Goal: Find specific page/section: Find specific page/section

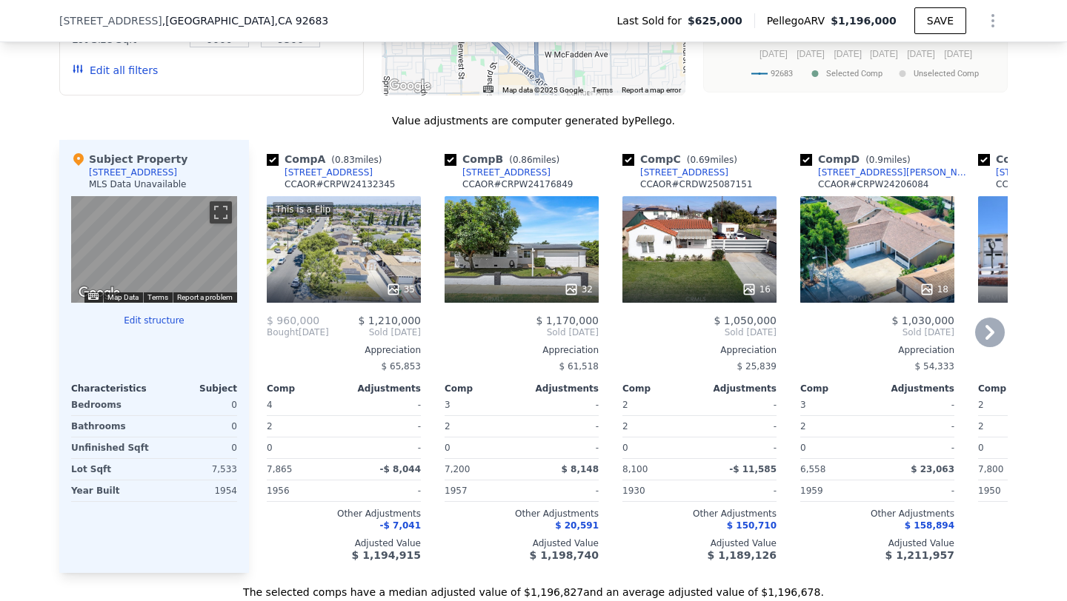
scroll to position [1381, 0]
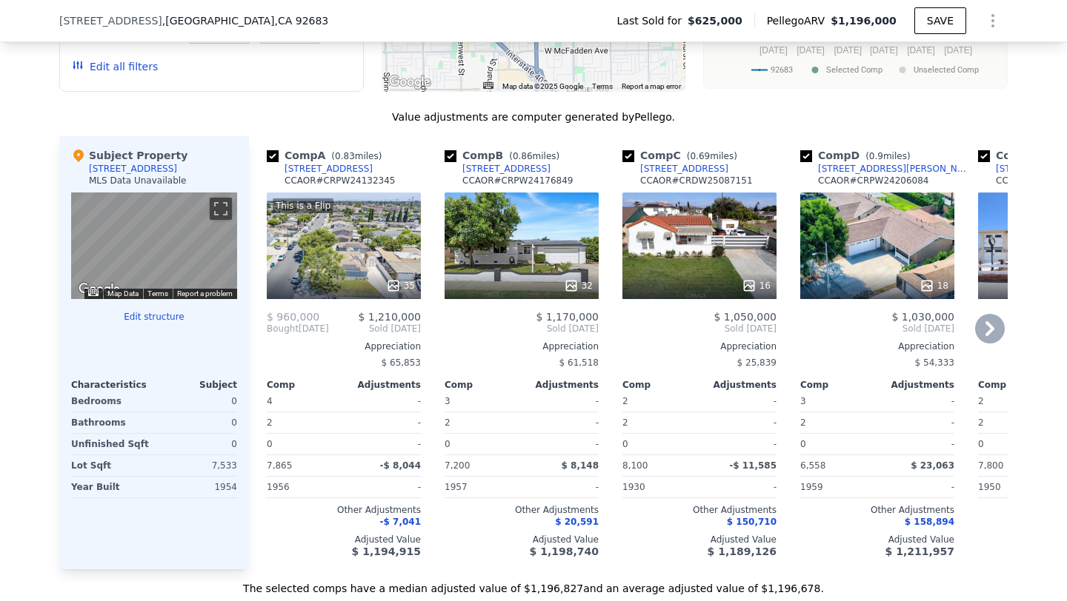
click at [373, 161] on span "( 0.83 miles)" at bounding box center [356, 156] width 62 height 10
click at [327, 175] on div "[STREET_ADDRESS]" at bounding box center [328, 169] width 88 height 12
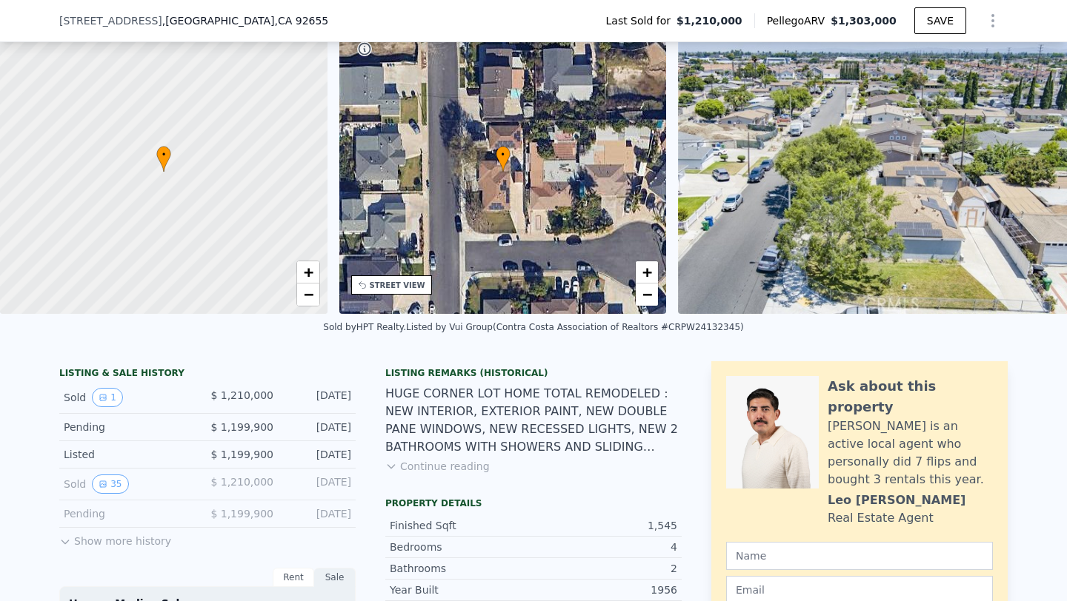
scroll to position [188, 0]
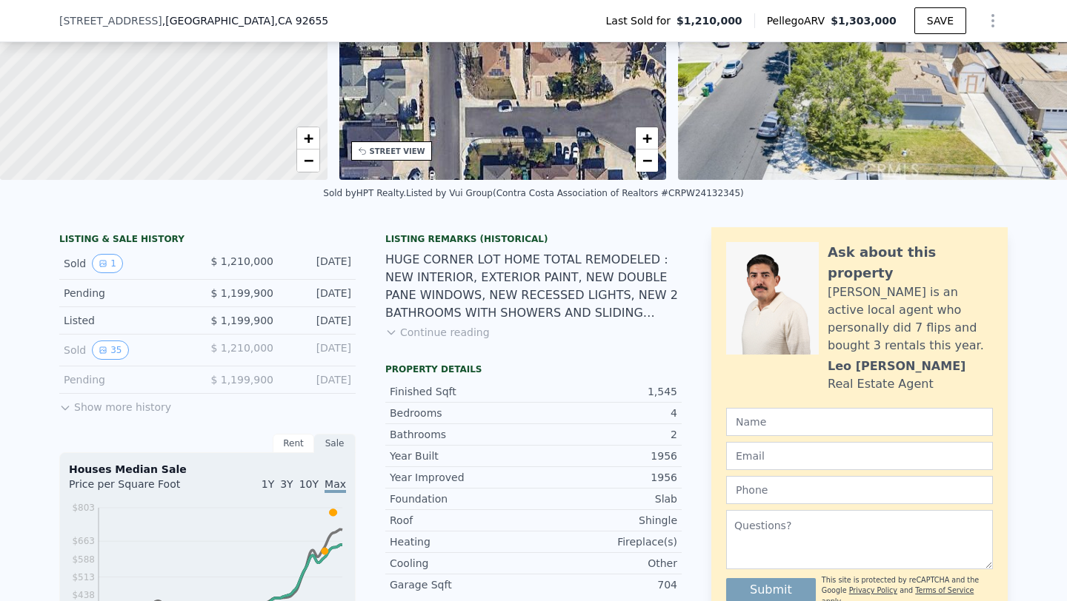
click at [94, 415] on button "Show more history" at bounding box center [115, 404] width 112 height 21
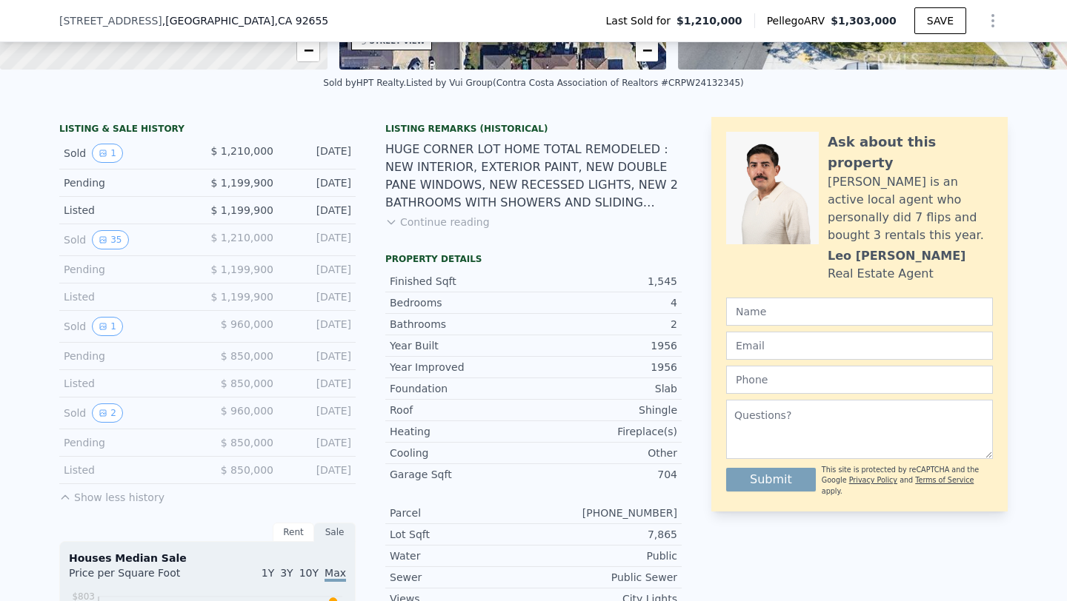
scroll to position [293, 0]
